Goal: Navigation & Orientation: Understand site structure

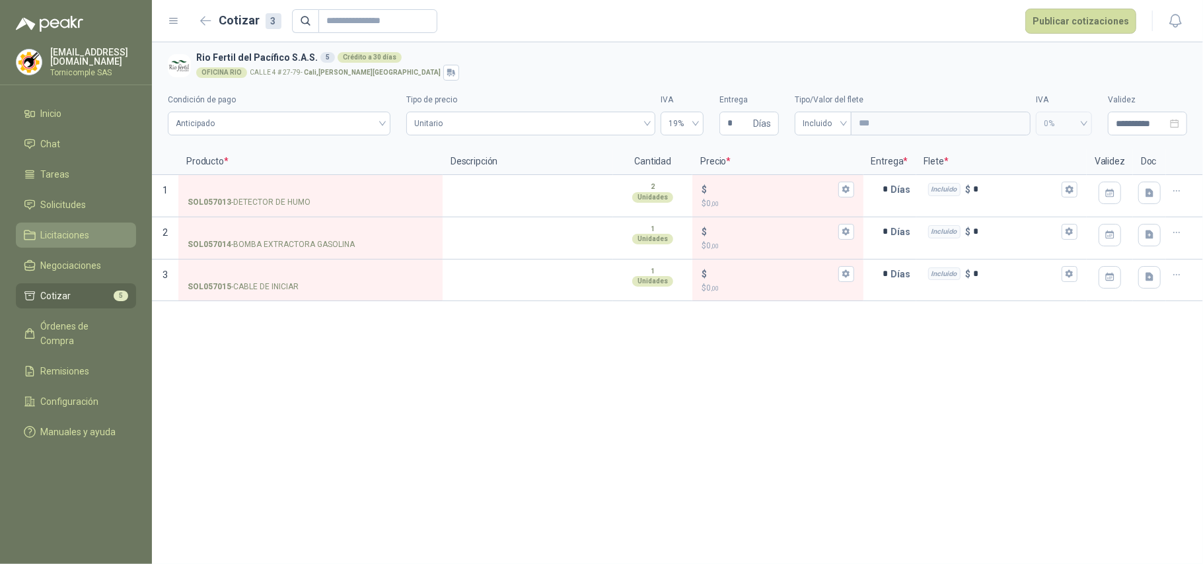
click at [73, 240] on link "Licitaciones" at bounding box center [76, 235] width 120 height 25
click at [80, 258] on span "Negociaciones" at bounding box center [71, 265] width 61 height 15
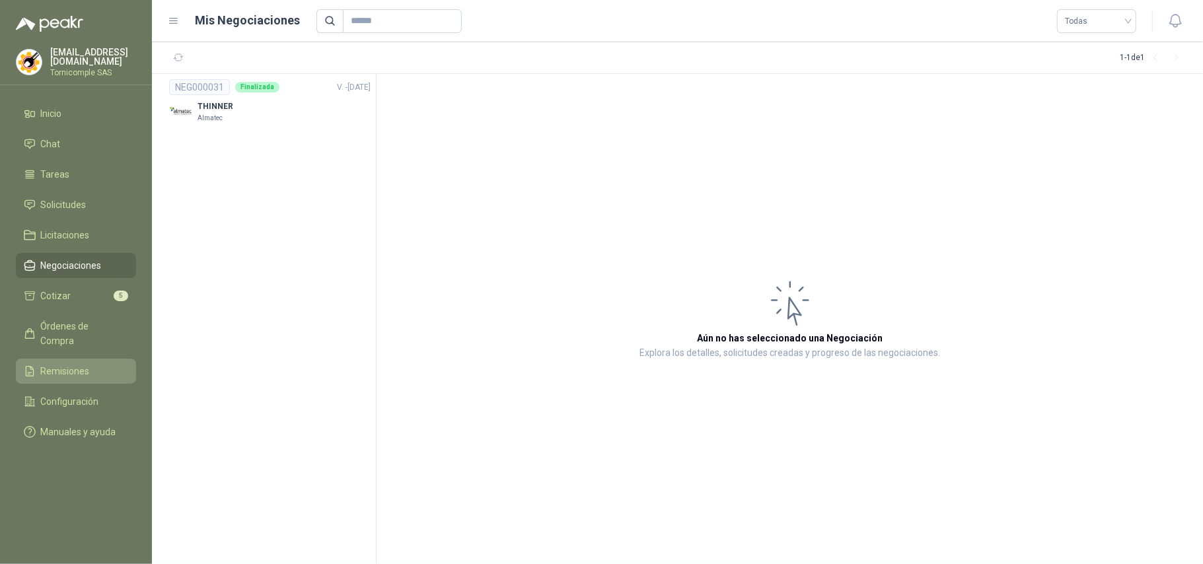
click at [83, 364] on span "Remisiones" at bounding box center [65, 371] width 49 height 15
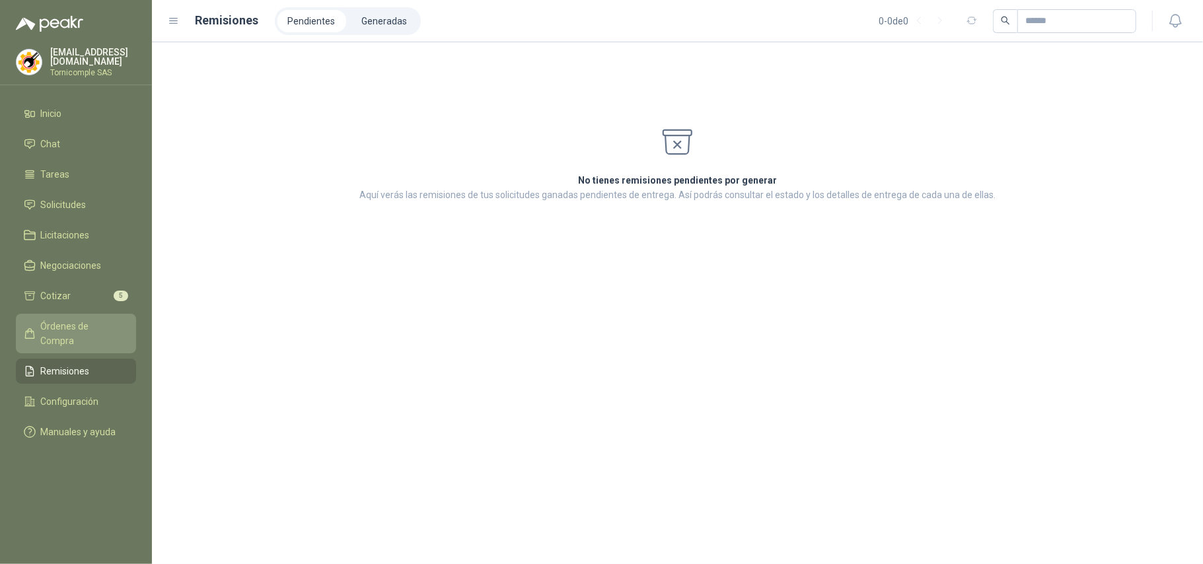
click at [88, 326] on span "Órdenes de Compra" at bounding box center [82, 333] width 83 height 29
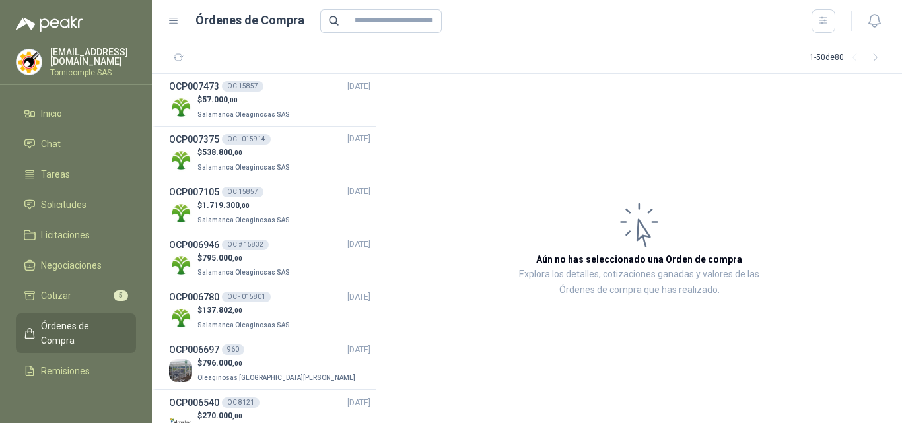
drag, startPoint x: 1184, startPoint y: 1, endPoint x: 532, endPoint y: 133, distance: 665.7
click at [532, 133] on article "Aún no has seleccionado una Orden de compra Explora los detalles, cotizaciones …" at bounding box center [639, 248] width 526 height 349
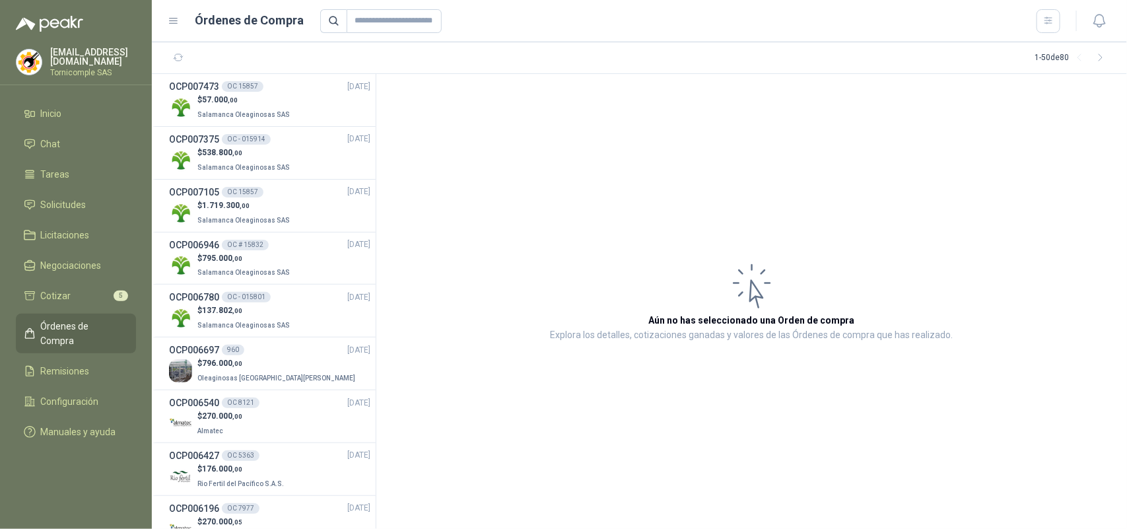
drag, startPoint x: 675, startPoint y: 6, endPoint x: 634, endPoint y: 348, distance: 344.5
click at [634, 348] on article "Aún no has seleccionado una Orden de compra Explora los detalles, cotizaciones …" at bounding box center [751, 301] width 751 height 455
